Goal: Information Seeking & Learning: Learn about a topic

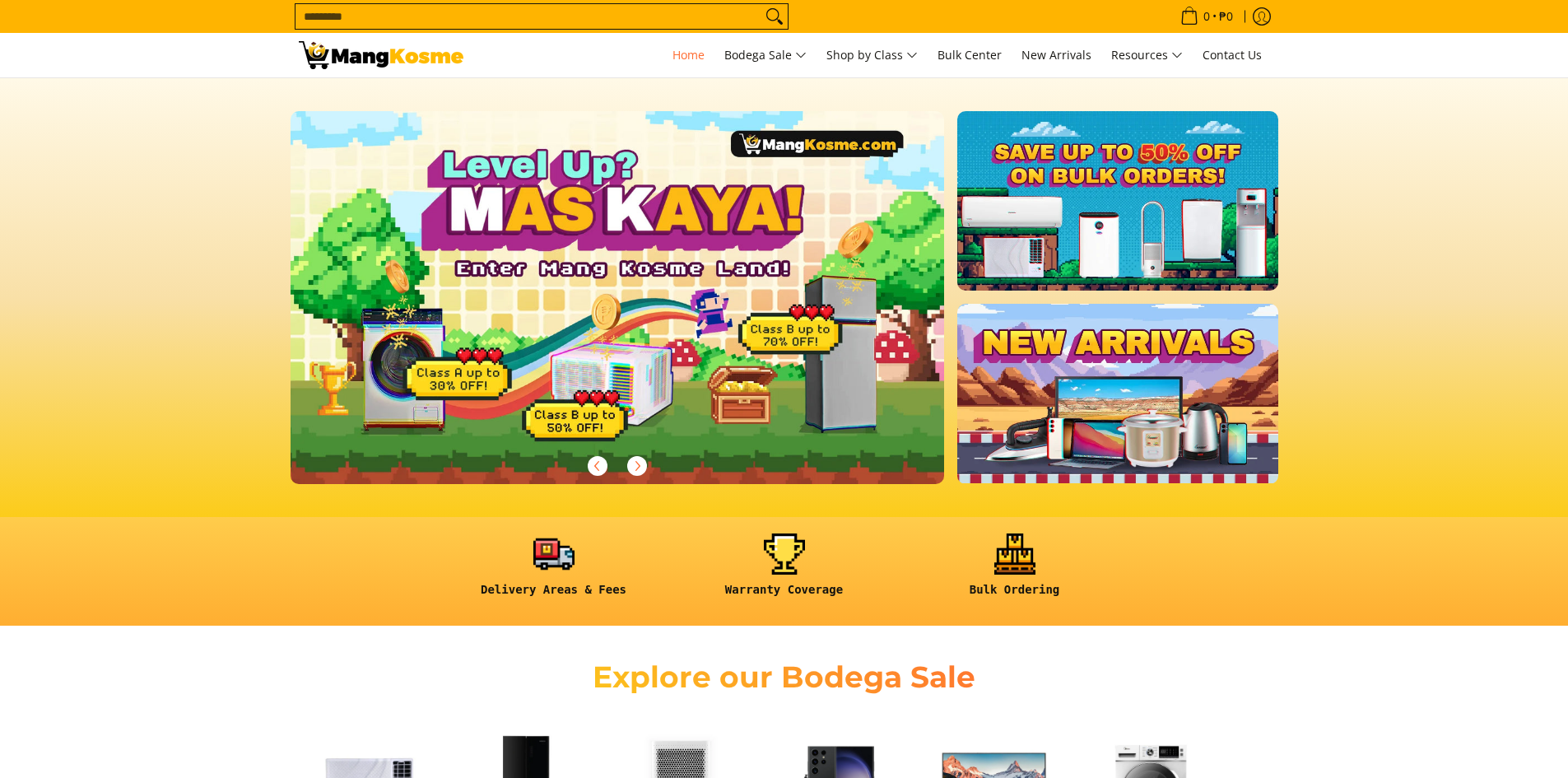
scroll to position [329, 0]
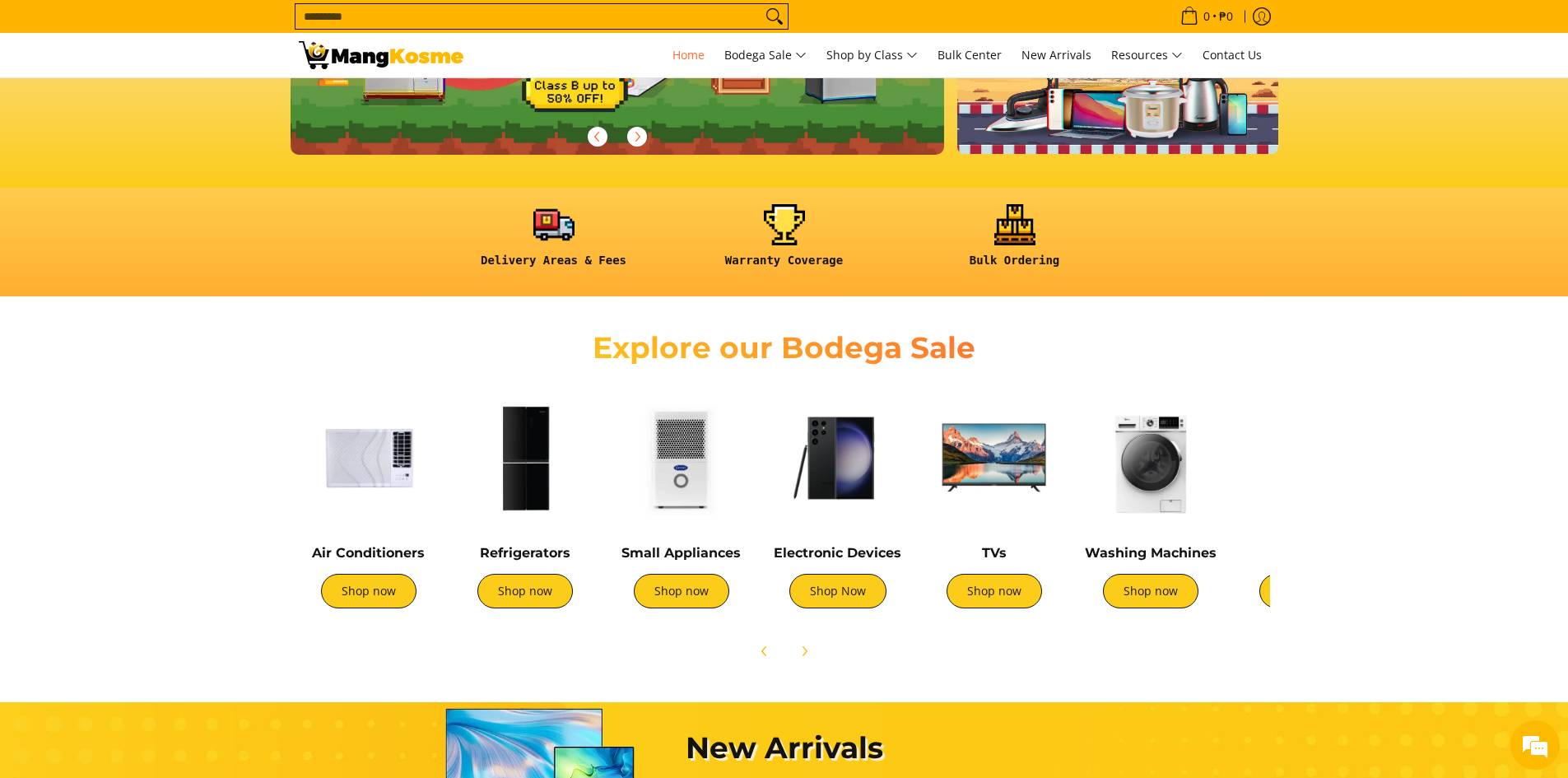
click at [536, 446] on img at bounding box center [525, 457] width 140 height 140
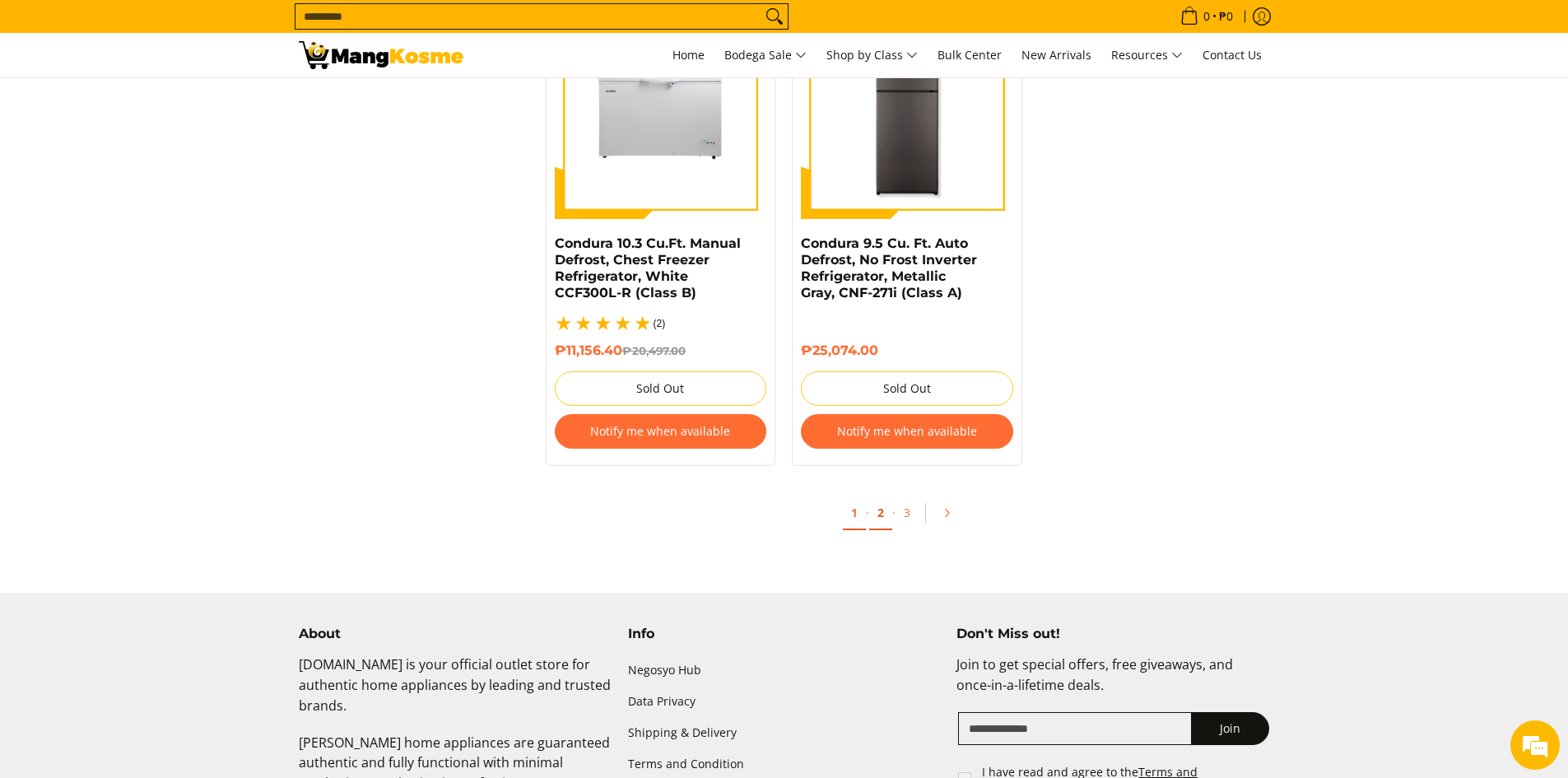
click at [881, 499] on link "2" at bounding box center [880, 513] width 23 height 34
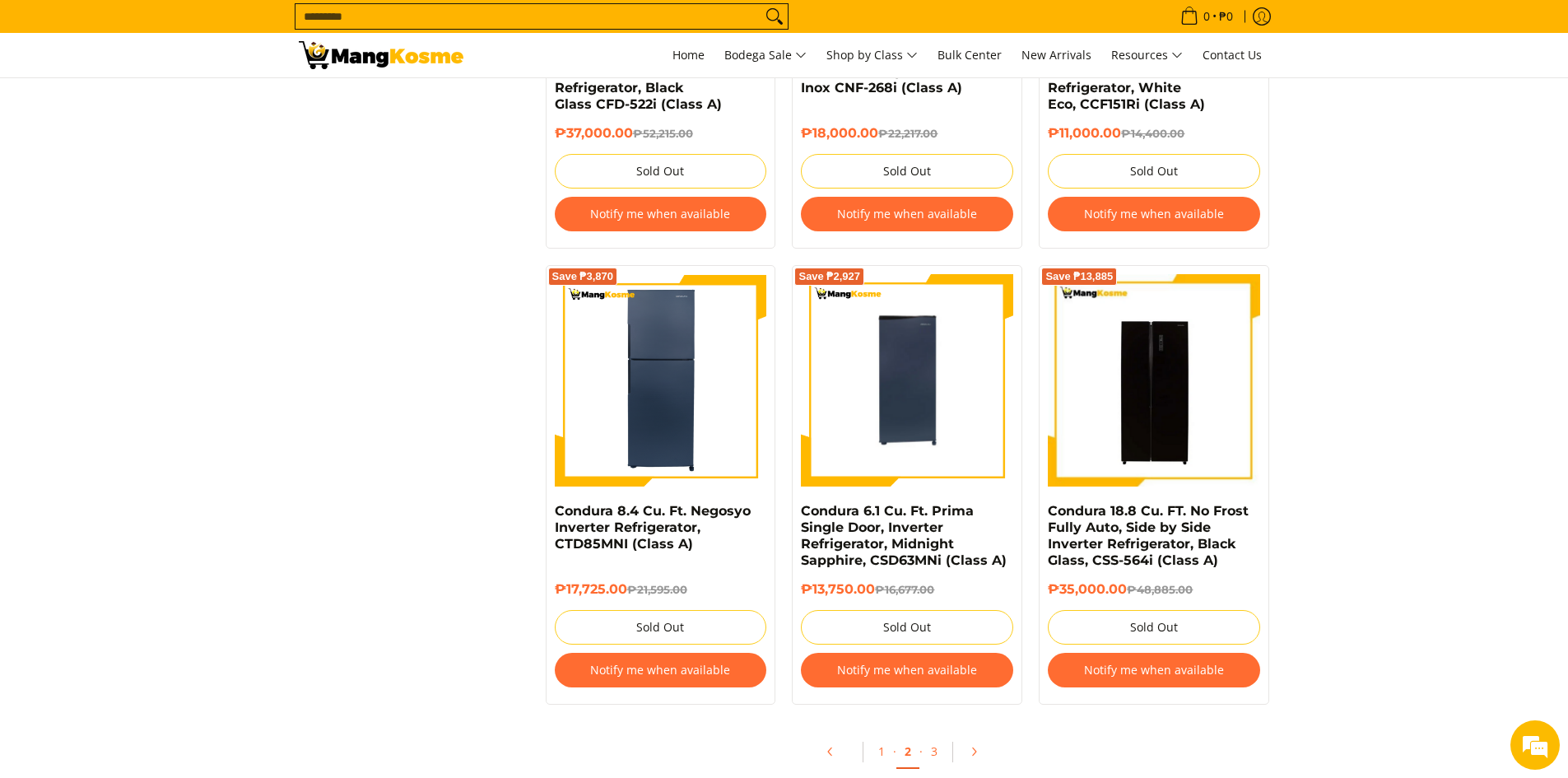
scroll to position [3456, 0]
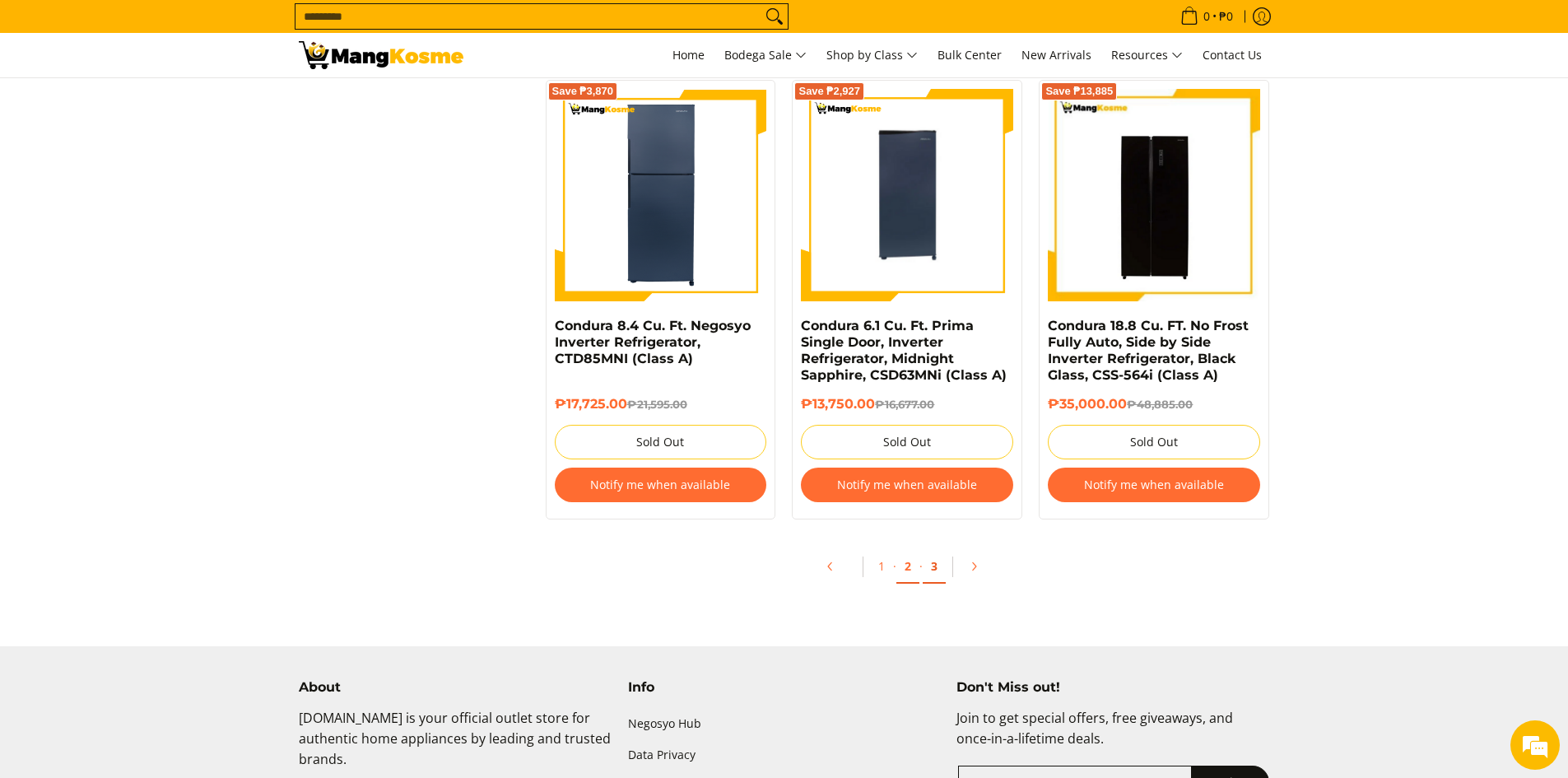
click at [938, 570] on link "3" at bounding box center [934, 566] width 23 height 34
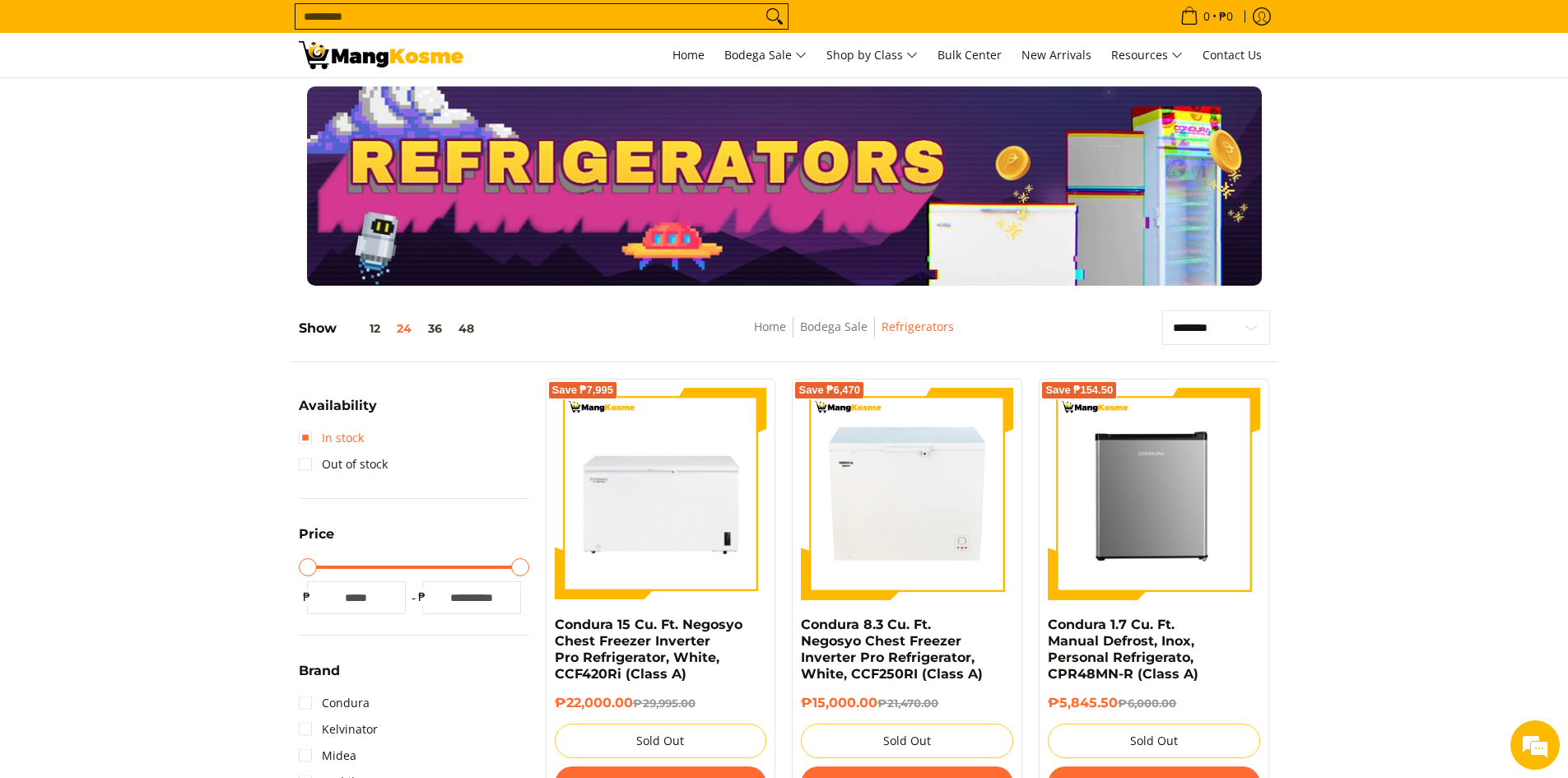
click at [308, 439] on link "In stock" at bounding box center [331, 438] width 65 height 27
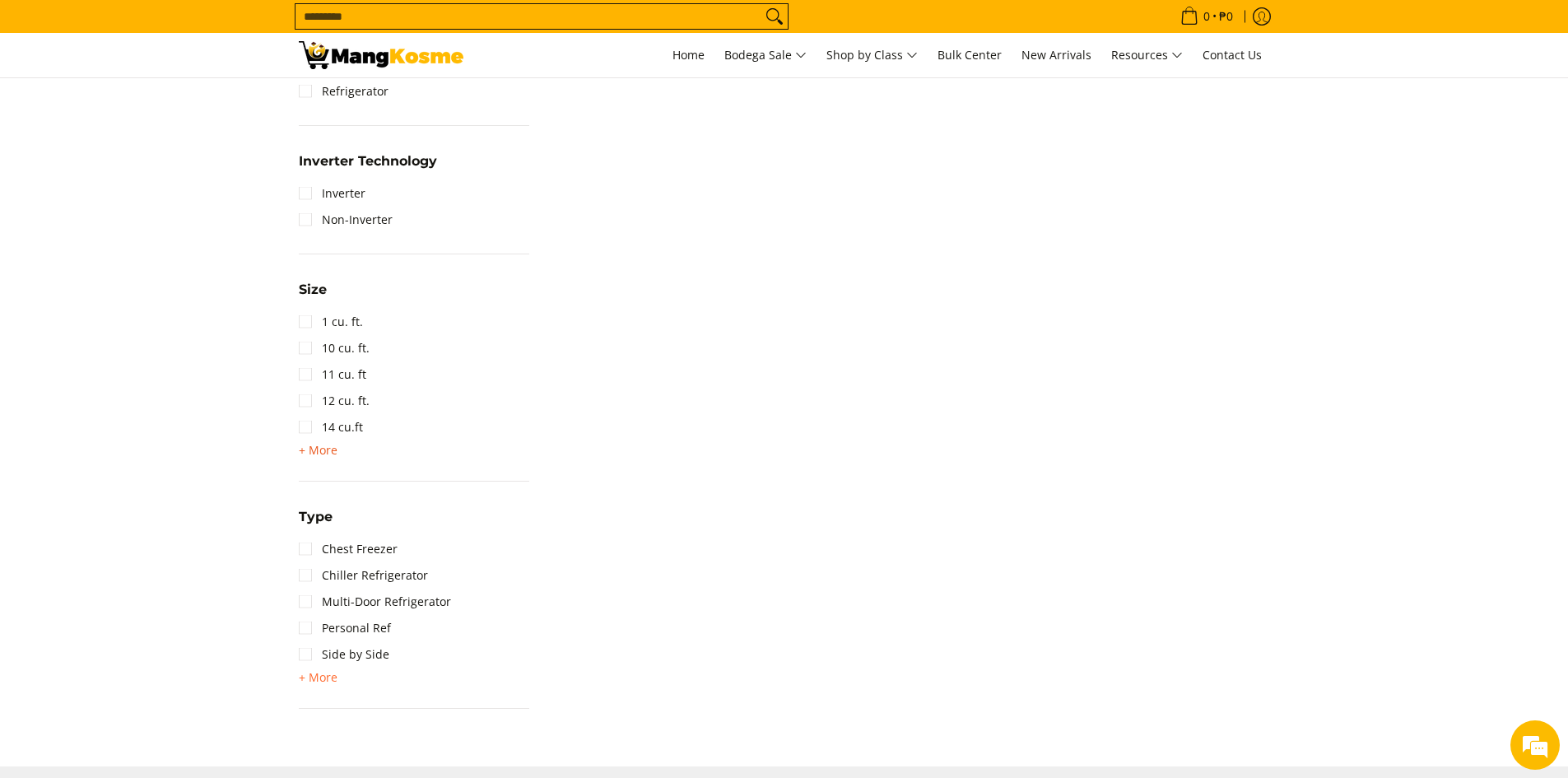
click at [320, 443] on span "+ More" at bounding box center [318, 450] width 39 height 13
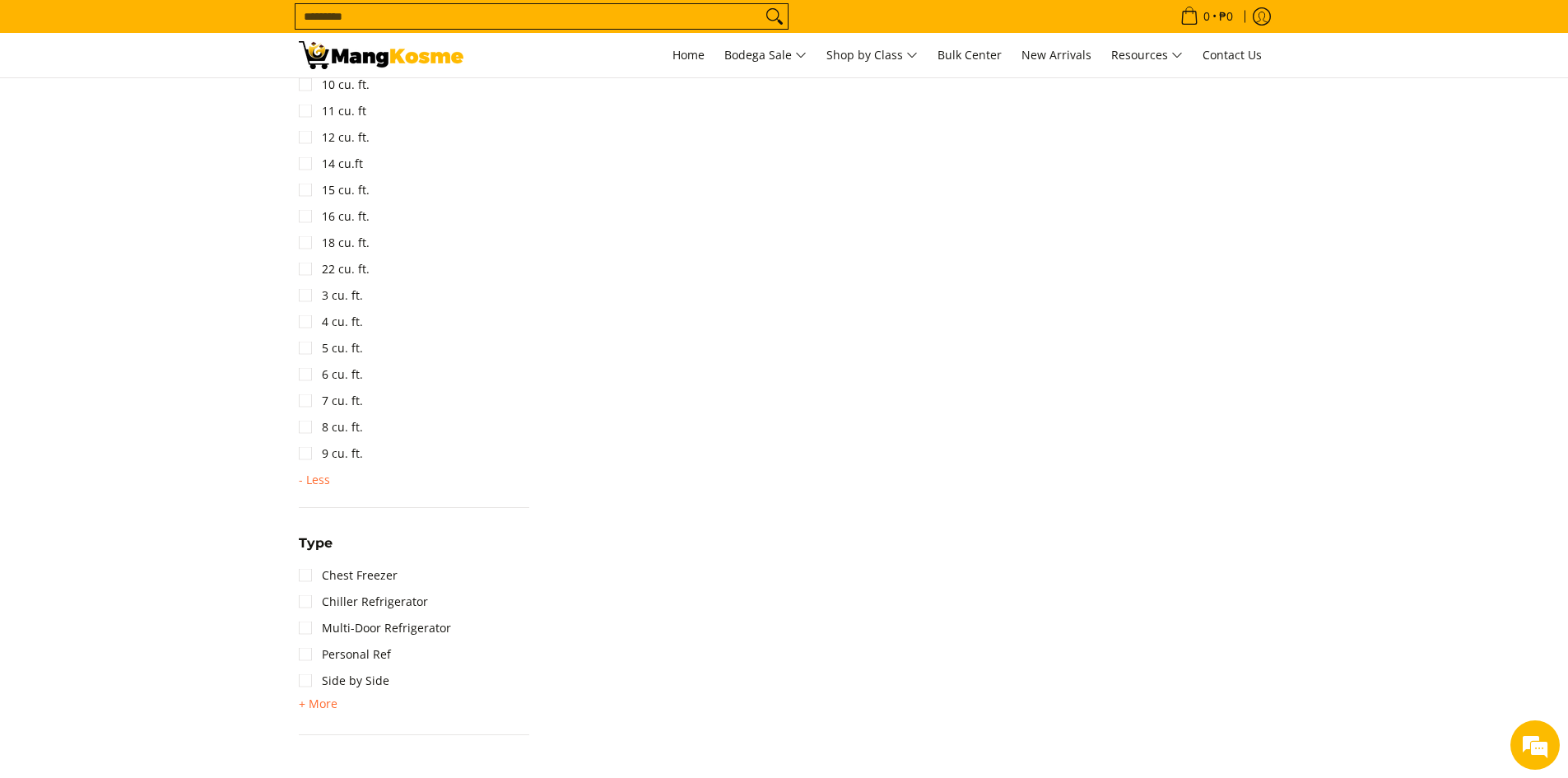
scroll to position [1385, 0]
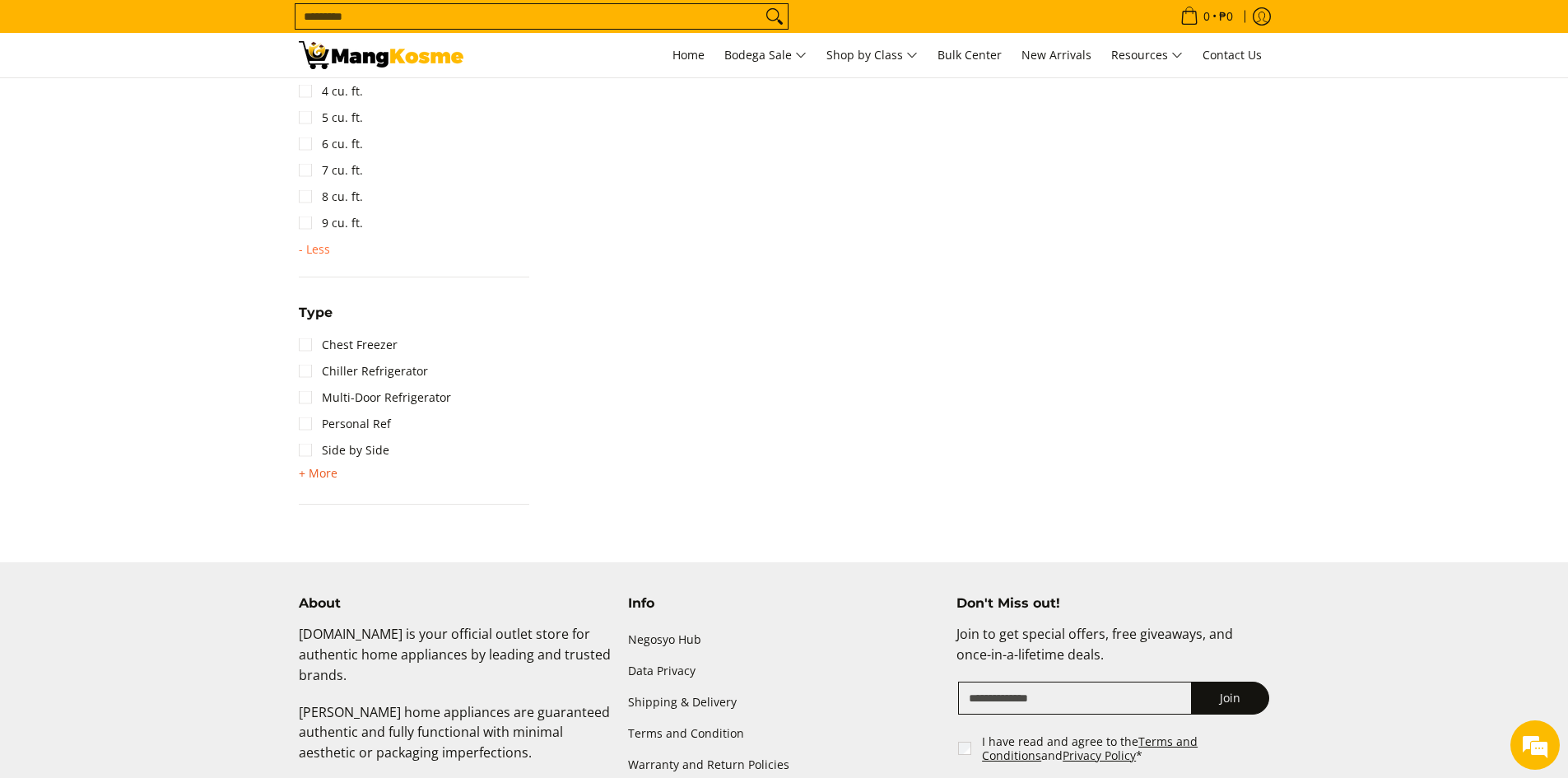
click at [321, 475] on span "+ More" at bounding box center [318, 473] width 39 height 13
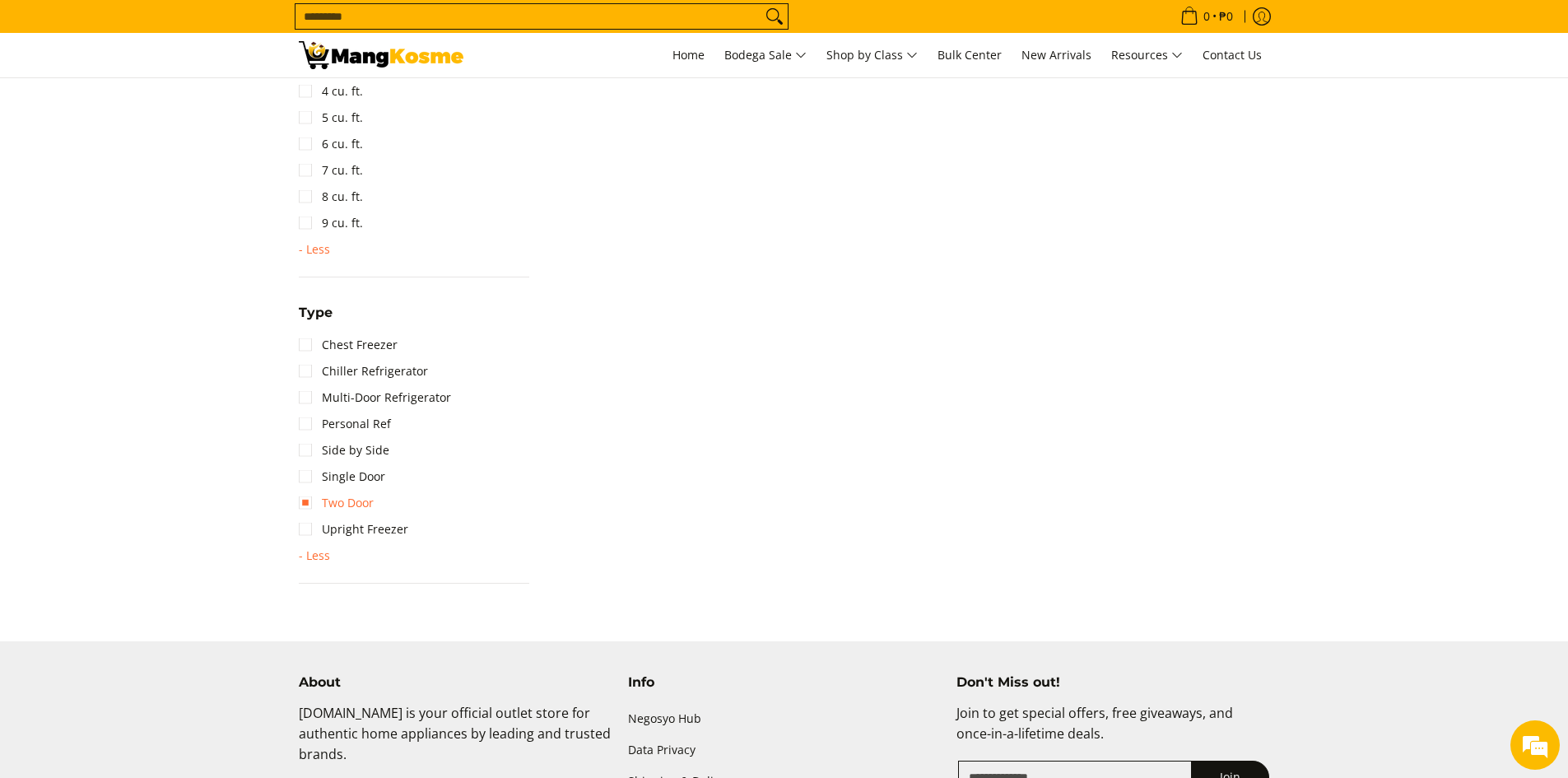
click at [364, 505] on link "Two Door" at bounding box center [336, 502] width 75 height 27
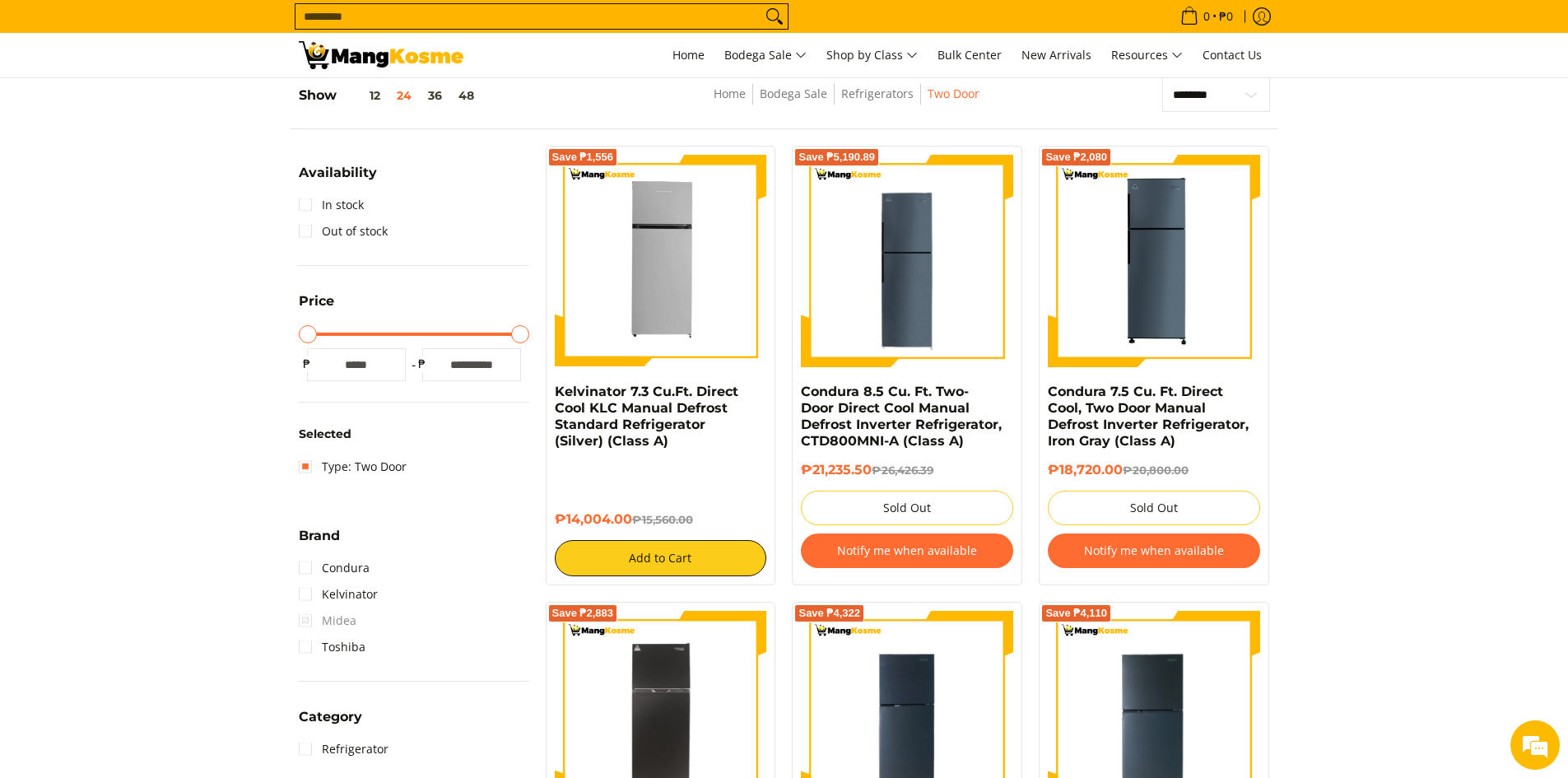
scroll to position [232, 0]
click at [305, 199] on link "In stock" at bounding box center [331, 206] width 65 height 27
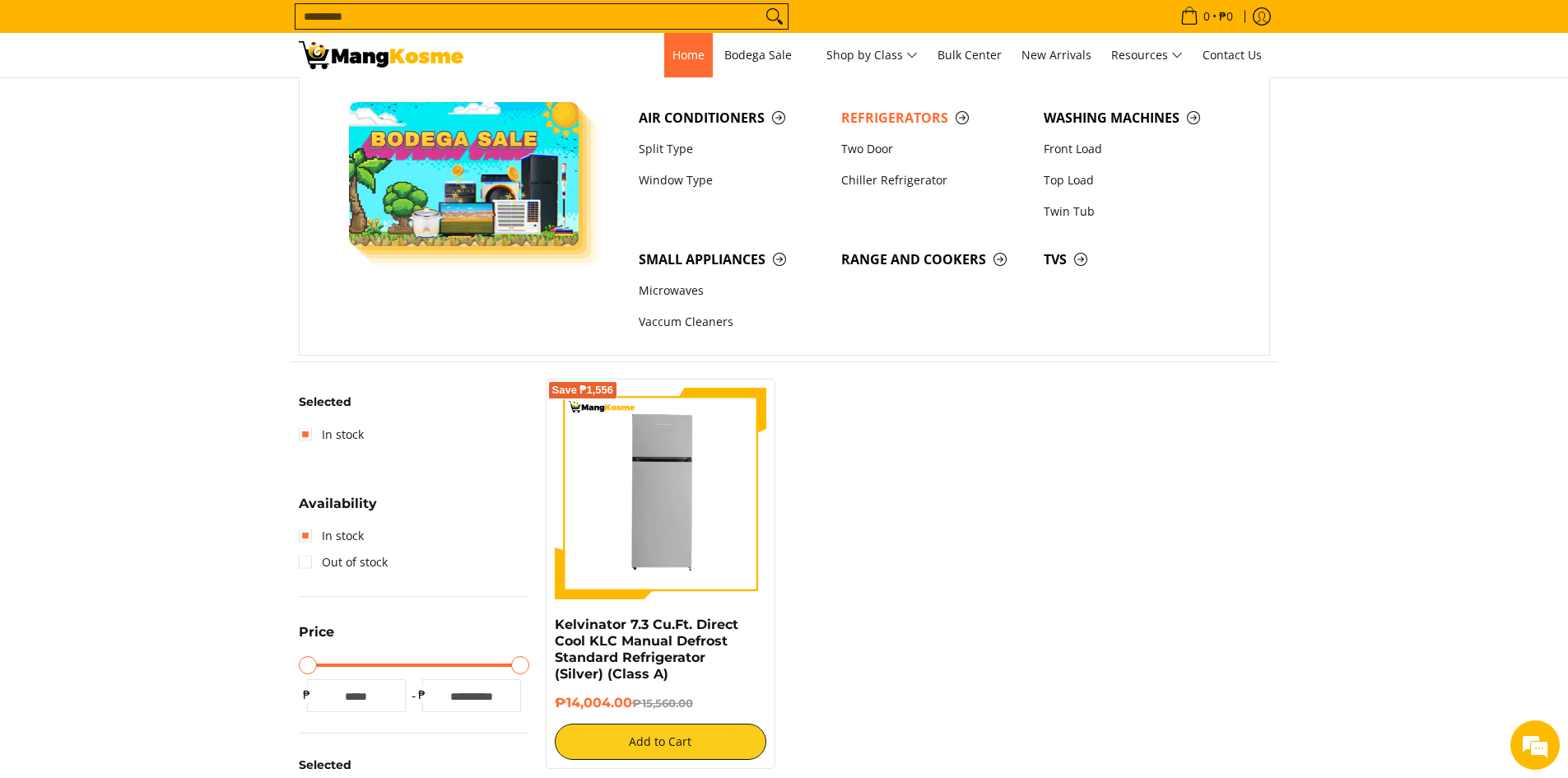
click at [672, 50] on span "Home" at bounding box center [688, 54] width 32 height 16
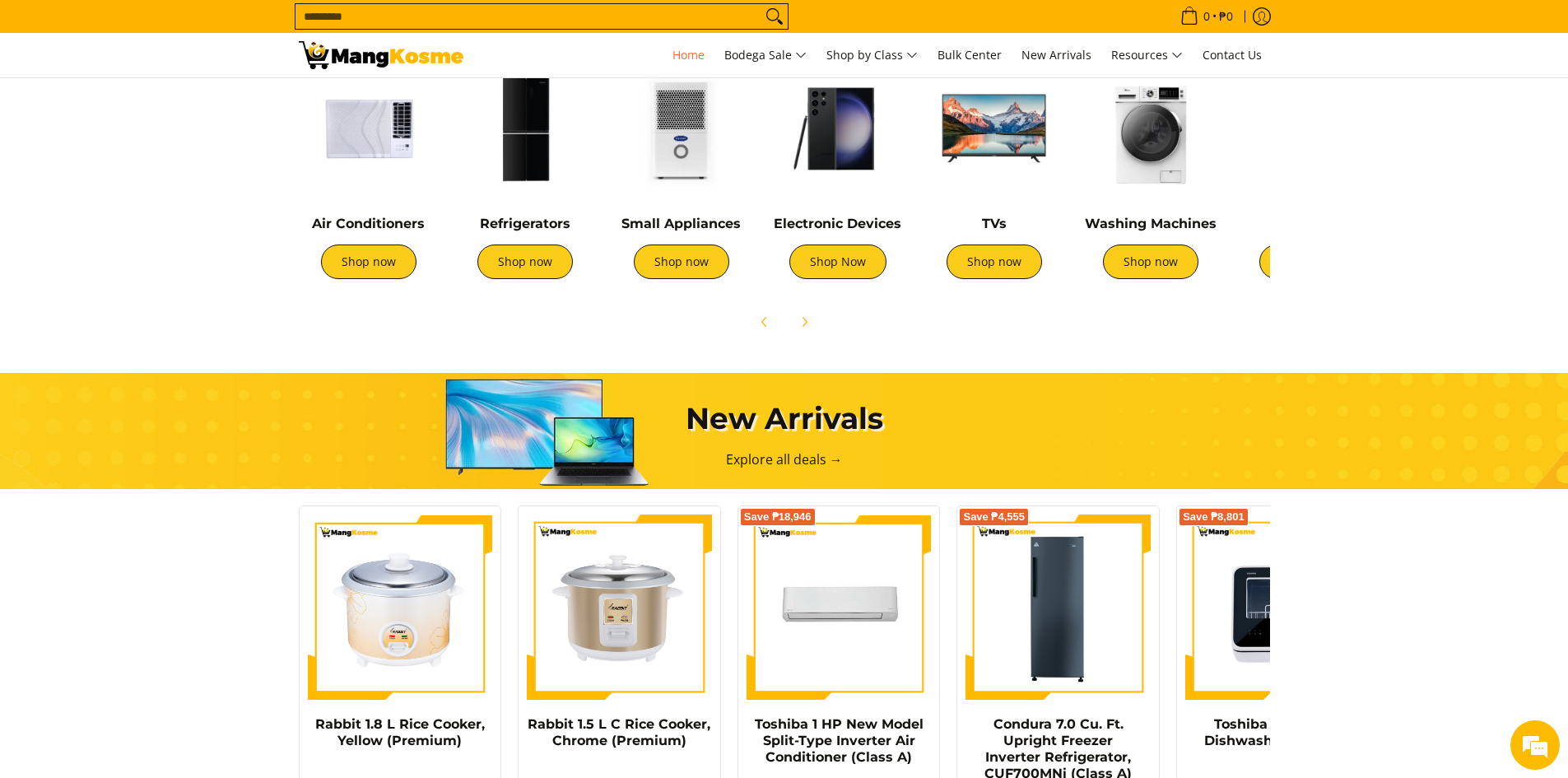
scroll to position [987, 0]
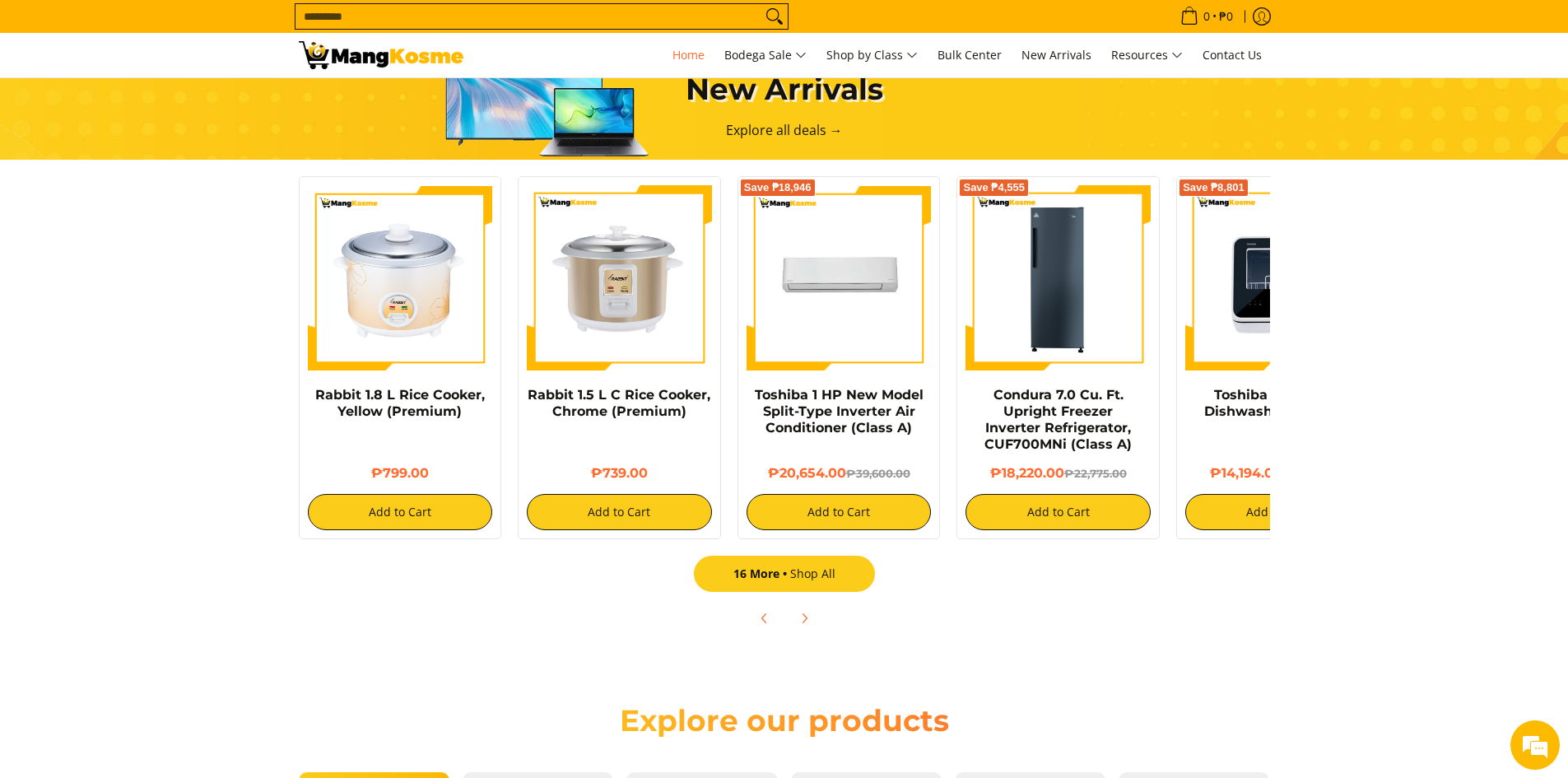
click at [815, 576] on link "16 More Shop All" at bounding box center [784, 573] width 181 height 36
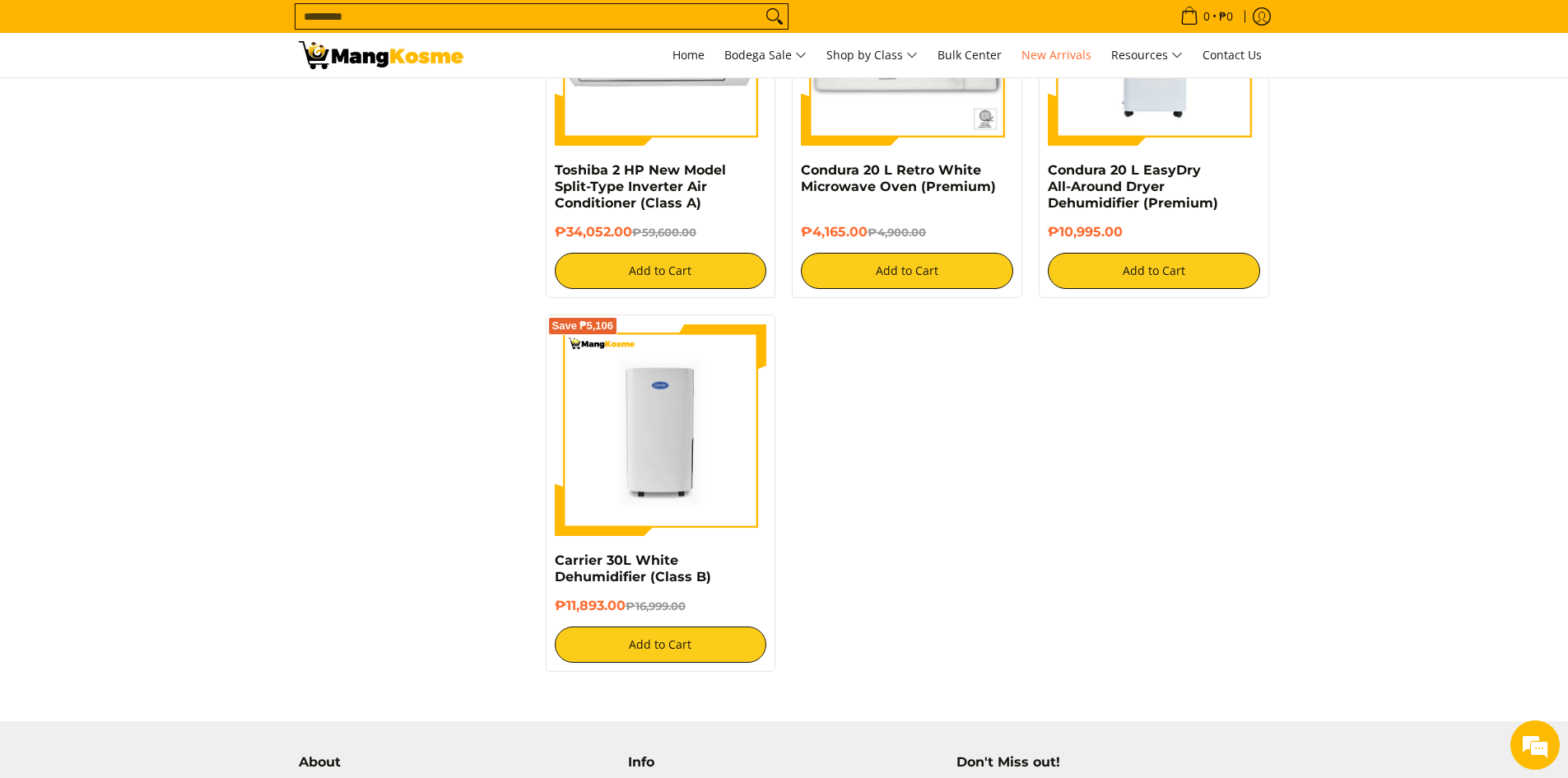
scroll to position [2880, 0]
